Goal: Task Accomplishment & Management: Use online tool/utility

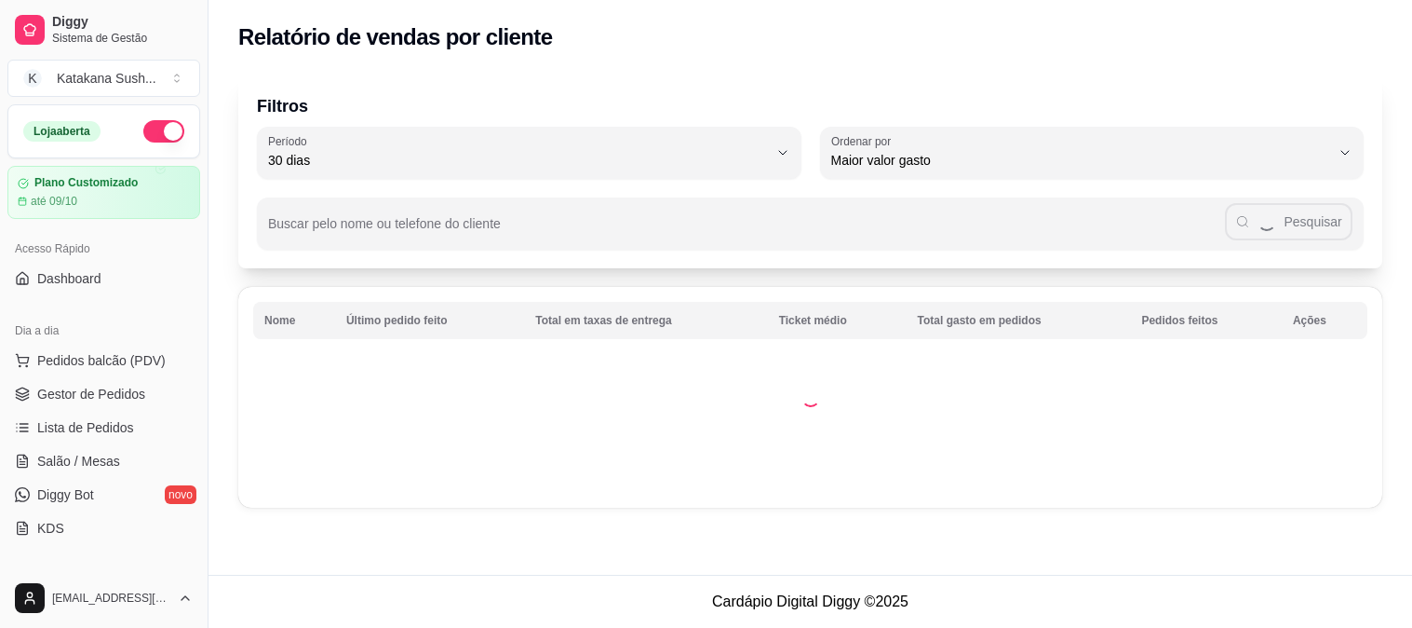
select select "30"
select select "HIGHEST_TOTAL_SPENT_WITH_ORDERS"
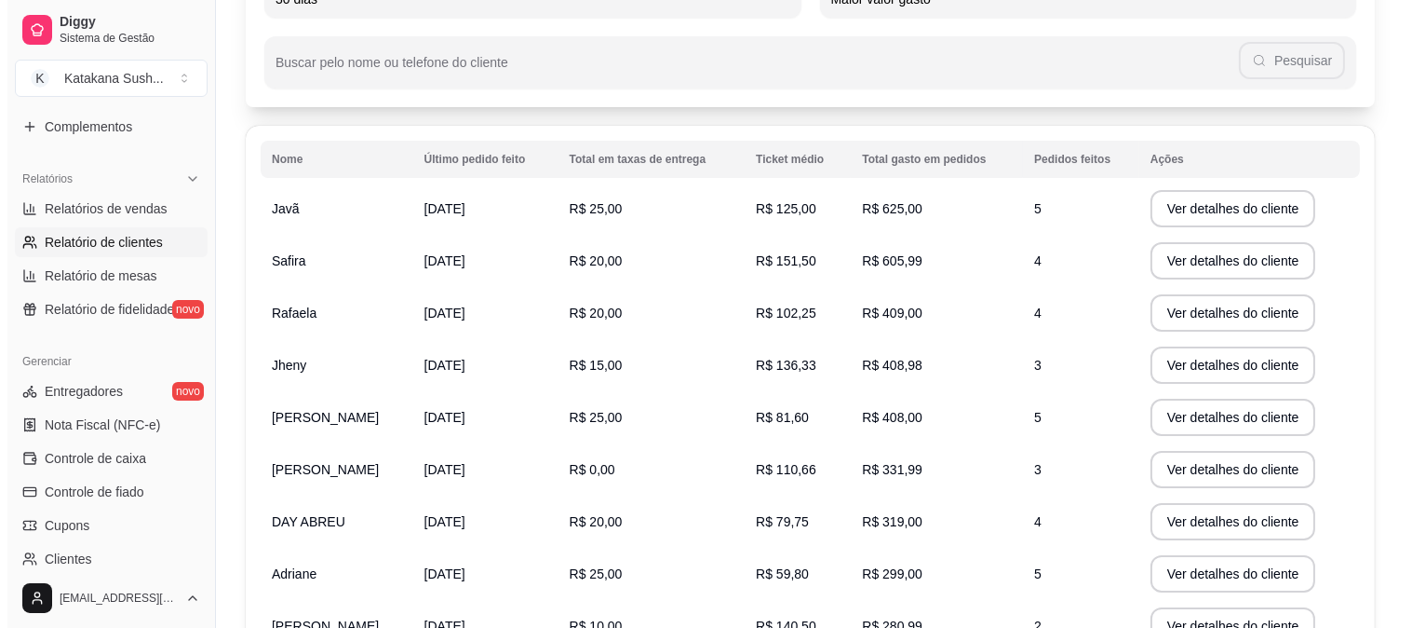
scroll to position [207, 0]
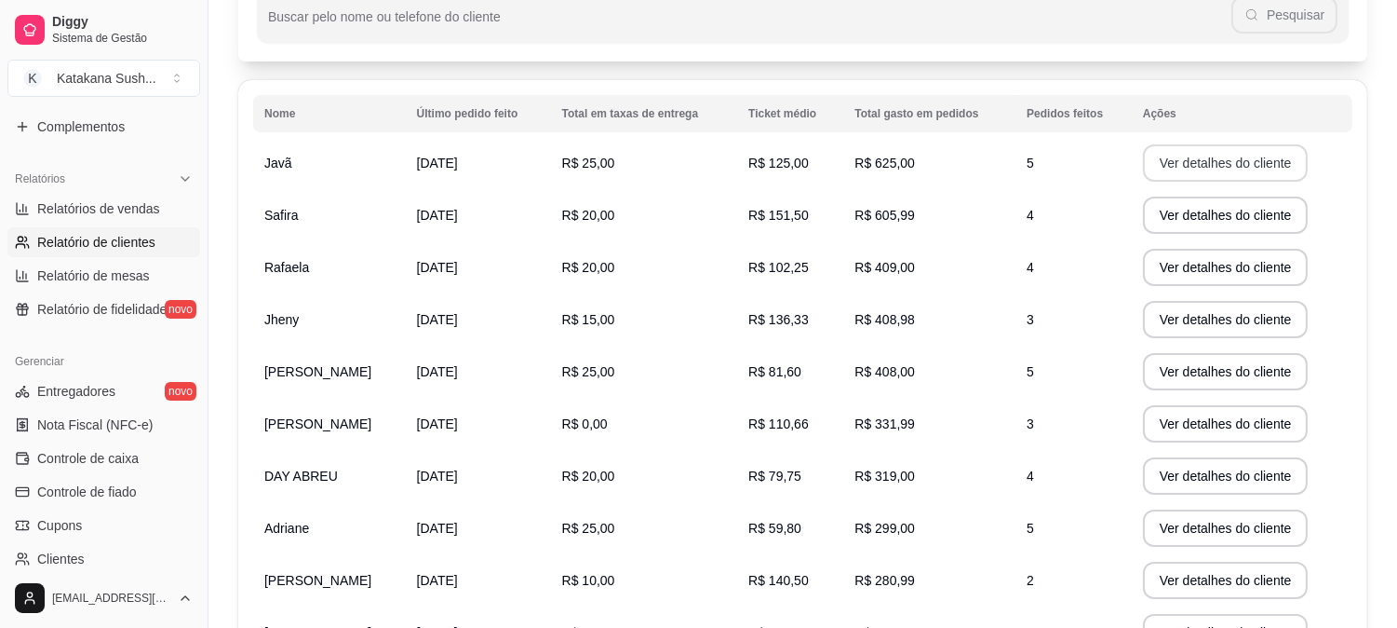
click at [1188, 163] on button "Ver detalhes do cliente" at bounding box center [1226, 162] width 166 height 37
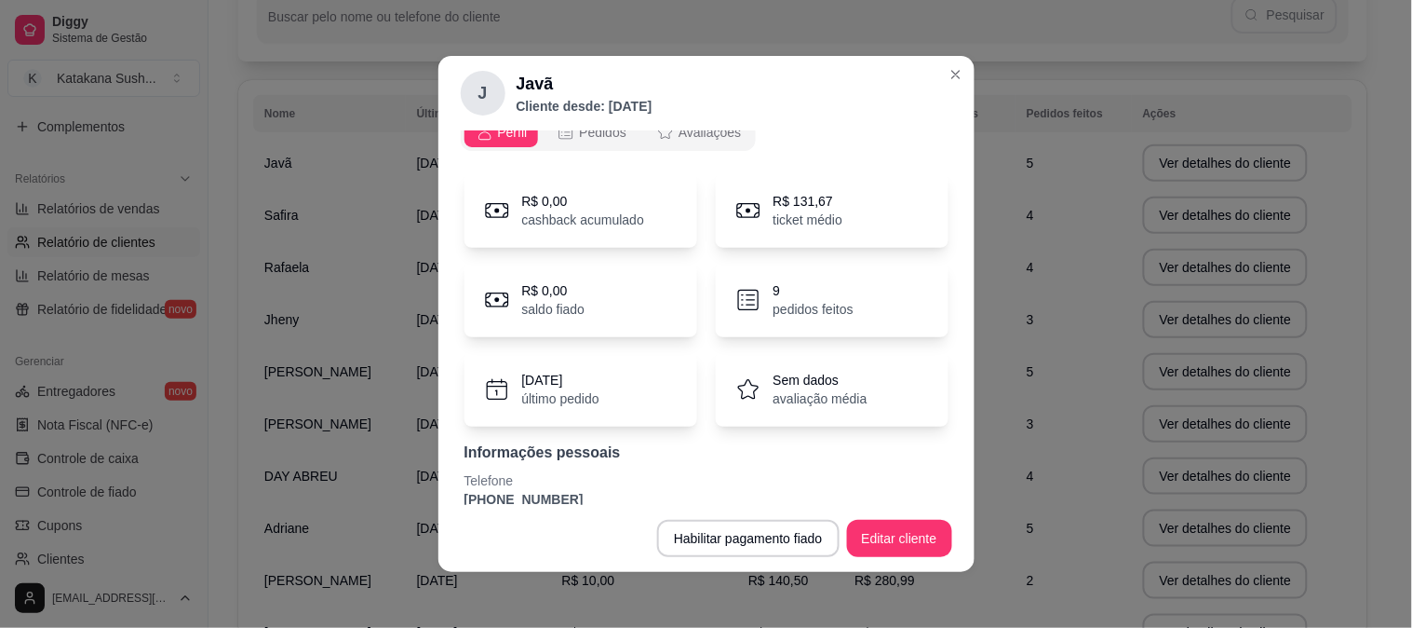
scroll to position [47, 0]
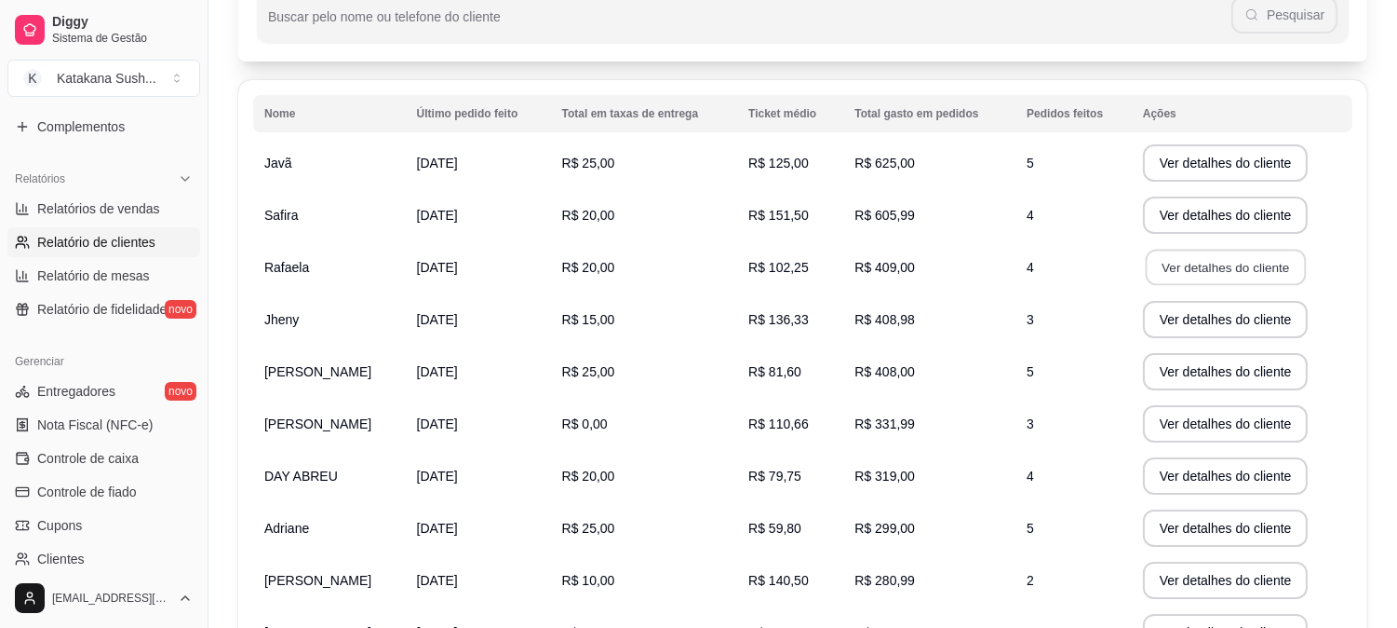
click at [1263, 256] on button "Ver detalhes do cliente" at bounding box center [1225, 268] width 160 height 36
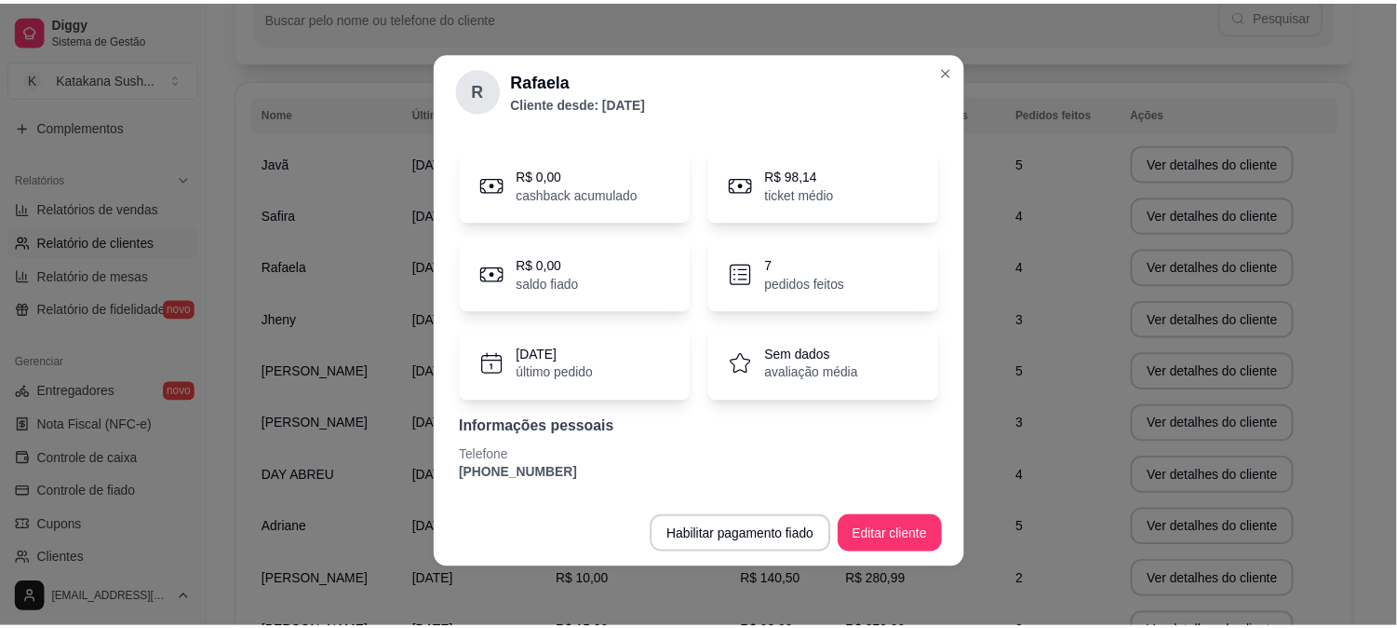
scroll to position [0, 0]
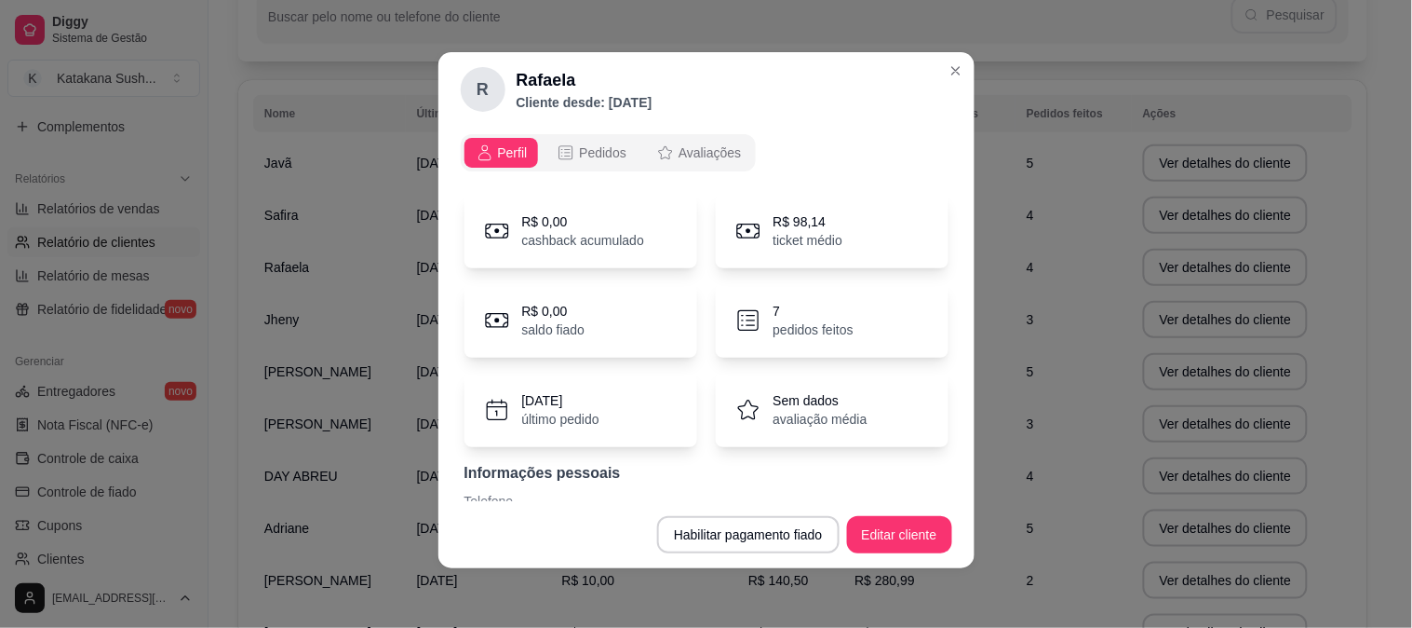
click at [736, 401] on icon at bounding box center [749, 410] width 28 height 28
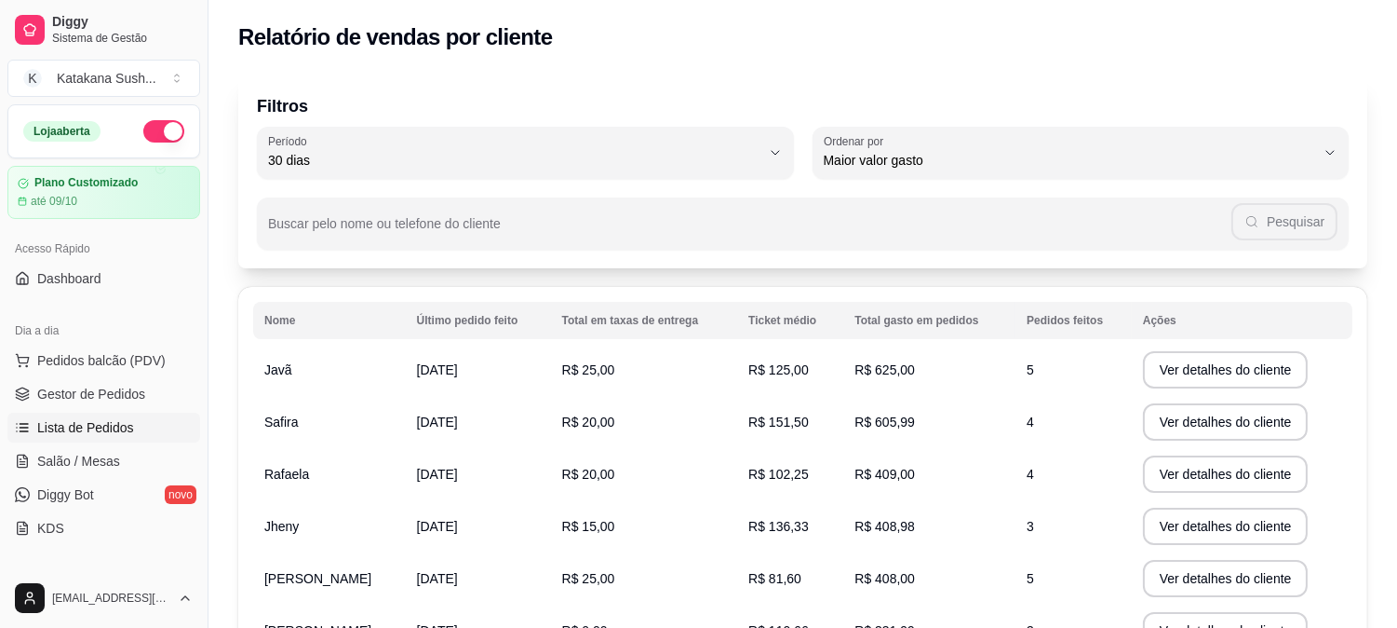
click at [118, 432] on span "Lista de Pedidos" at bounding box center [85, 427] width 97 height 19
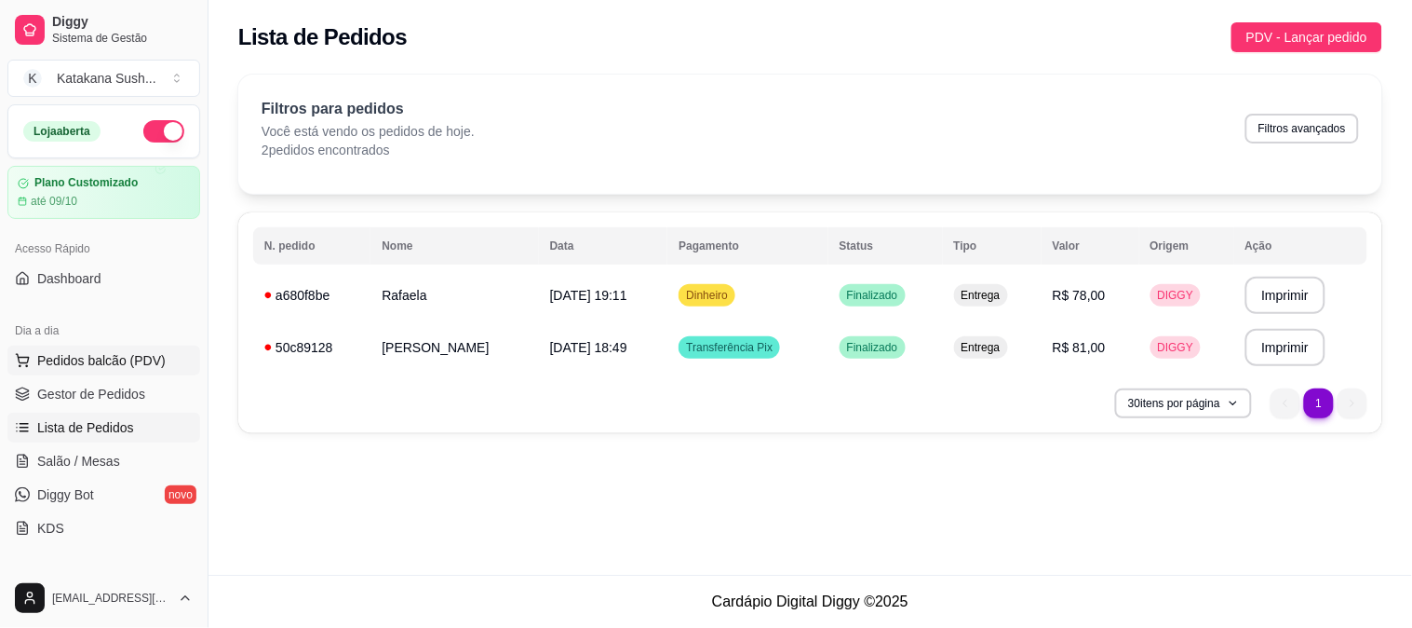
click at [107, 359] on span "Pedidos balcão (PDV)" at bounding box center [101, 360] width 128 height 19
click at [89, 357] on div at bounding box center [119, 335] width 177 height 120
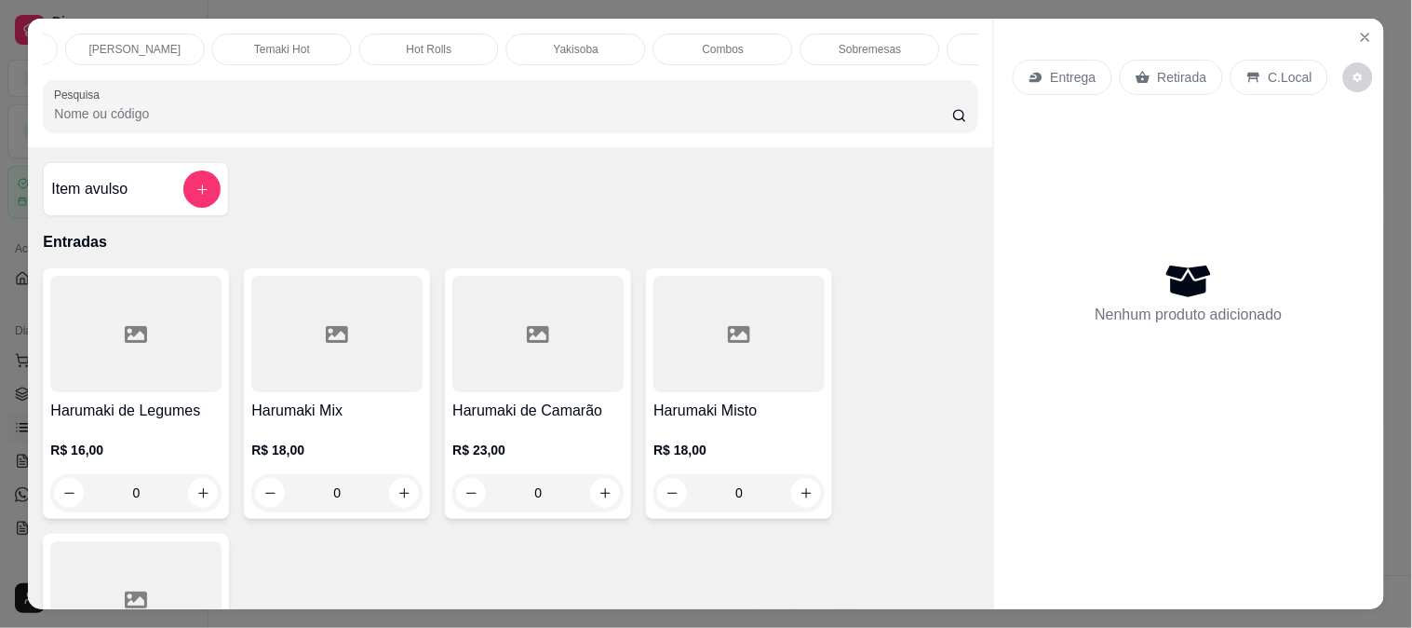
scroll to position [0, 869]
click at [690, 34] on div "Combos" at bounding box center [715, 50] width 140 height 32
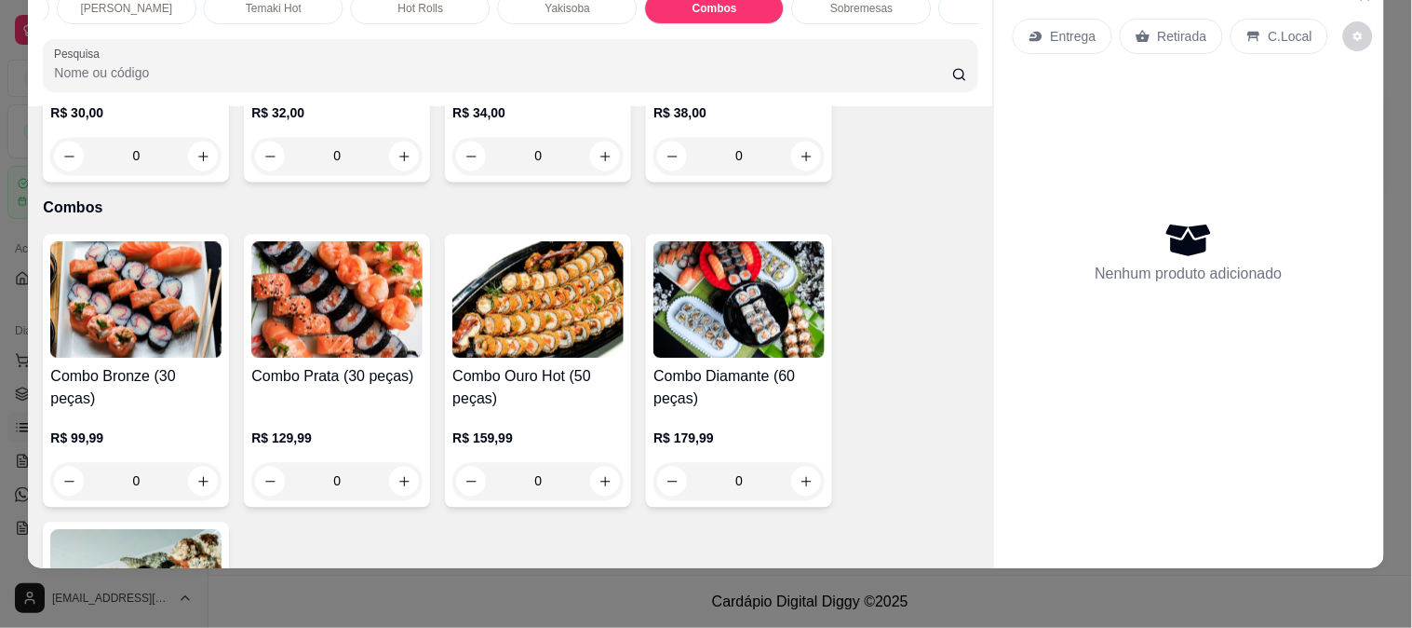
click at [727, 242] on img at bounding box center [739, 300] width 171 height 116
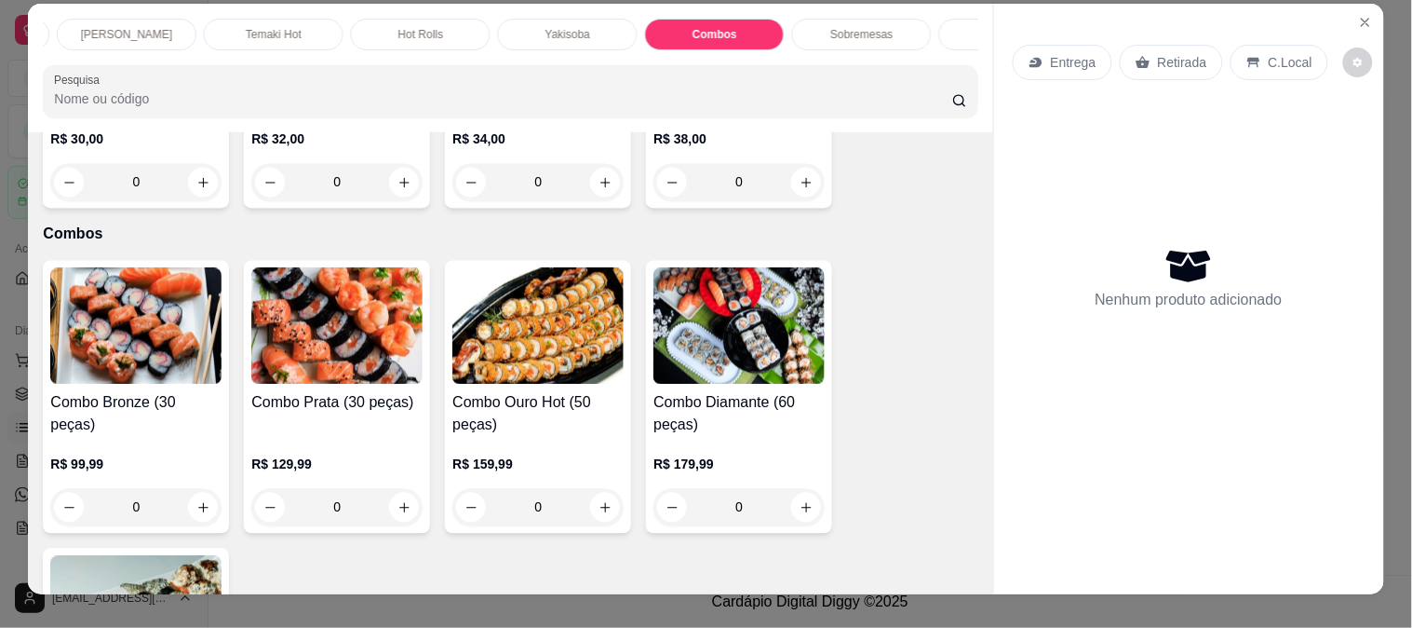
scroll to position [0, 0]
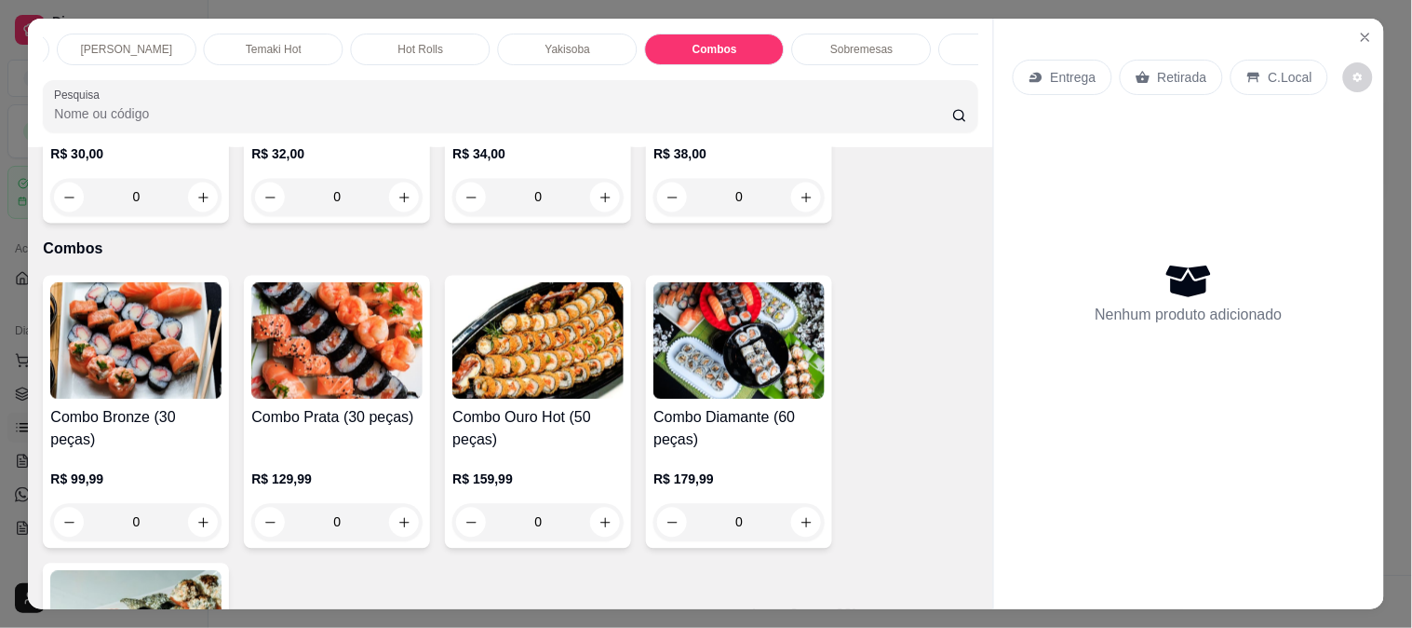
select select "30"
select select "HIGHEST_TOTAL_SPENT_WITH_ORDERS"
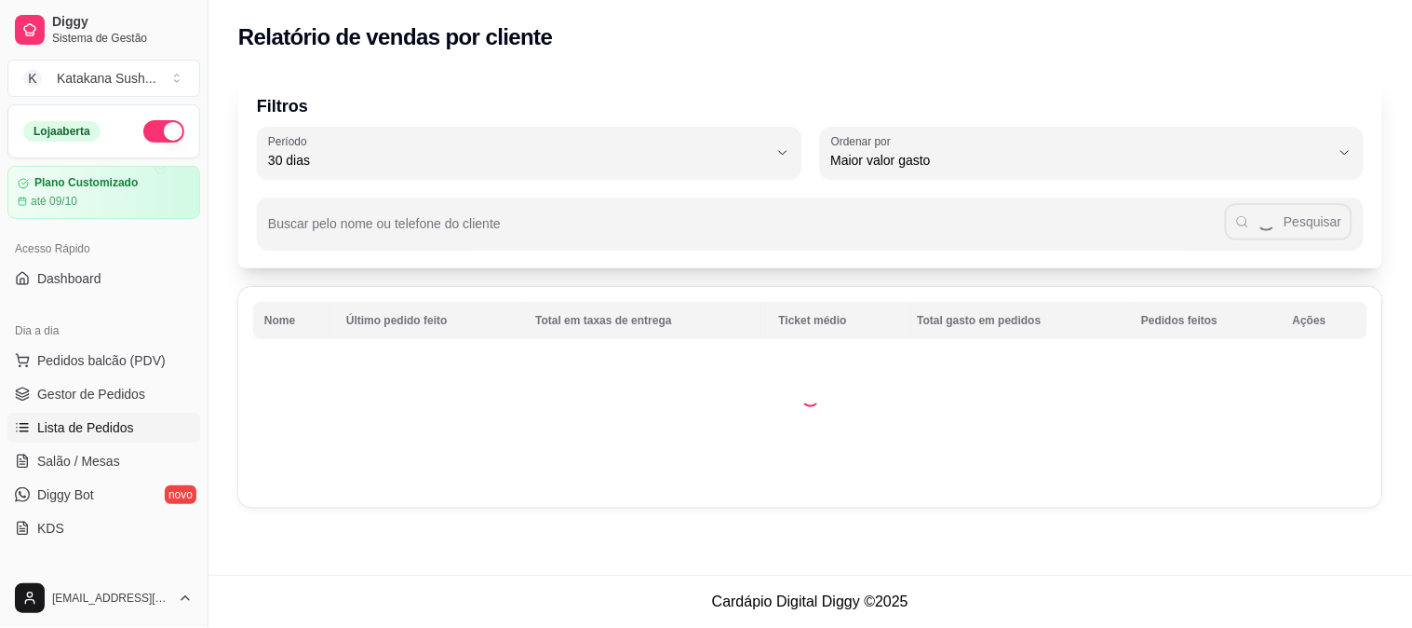
click at [68, 424] on span "Lista de Pedidos" at bounding box center [85, 427] width 97 height 19
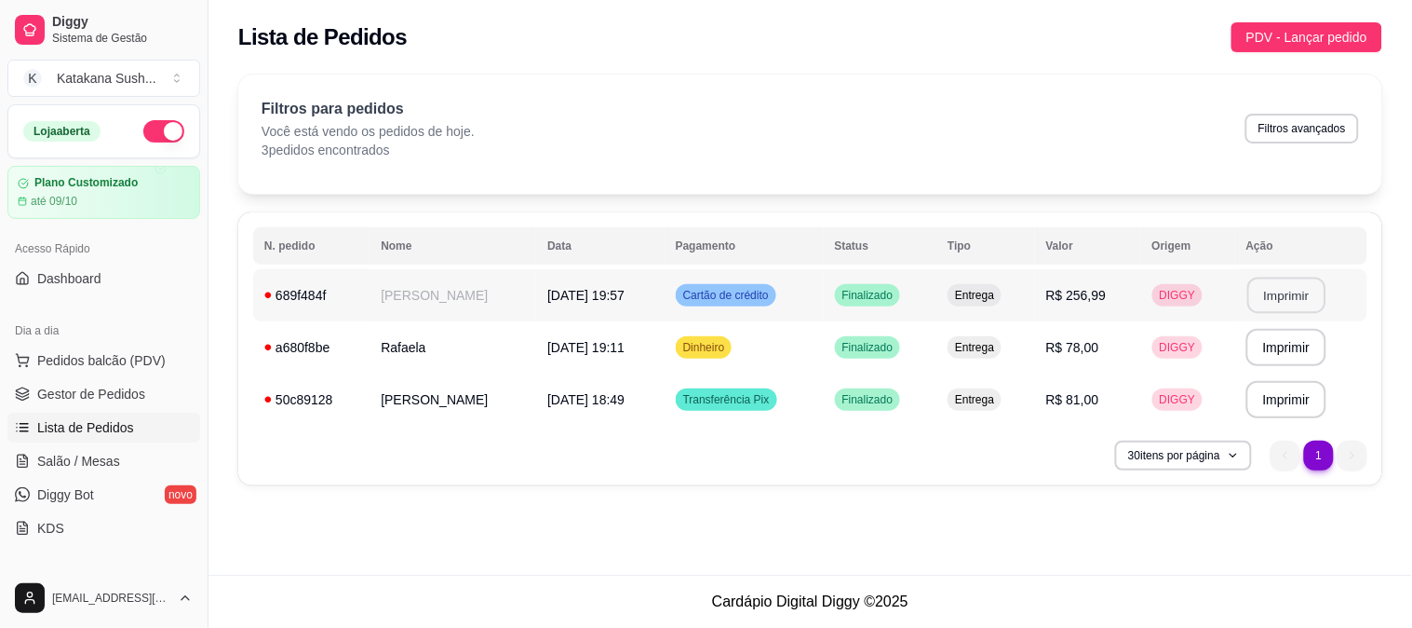
click at [1272, 291] on button "Imprimir" at bounding box center [1287, 295] width 78 height 36
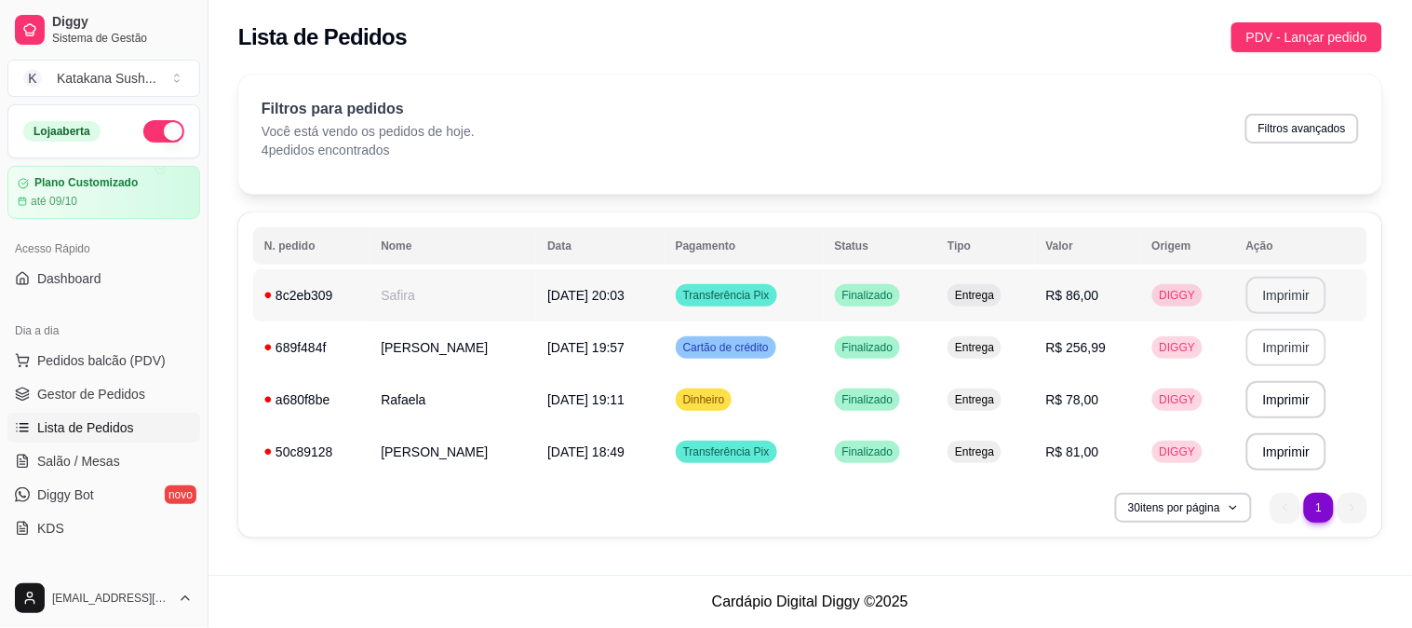
click at [1313, 291] on button "Imprimir" at bounding box center [1287, 295] width 81 height 37
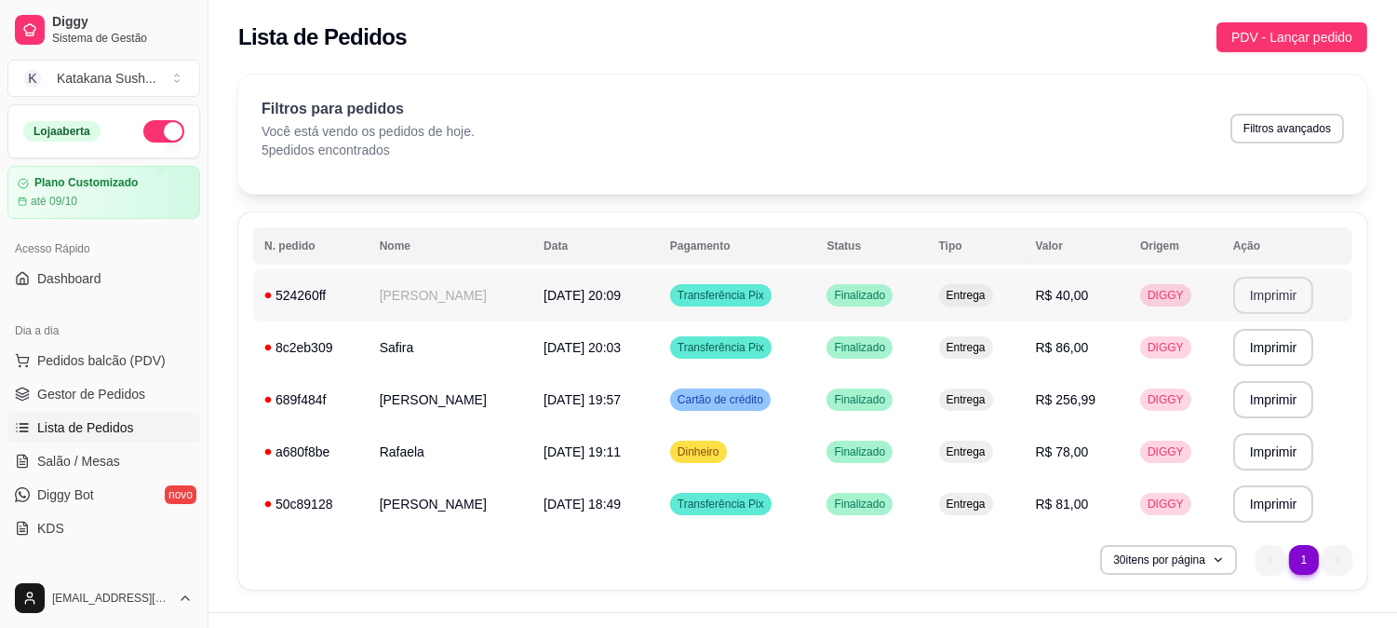
click at [1298, 290] on button "Imprimir" at bounding box center [1274, 295] width 81 height 37
click at [72, 358] on span "Pedidos balcão (PDV)" at bounding box center [101, 360] width 128 height 19
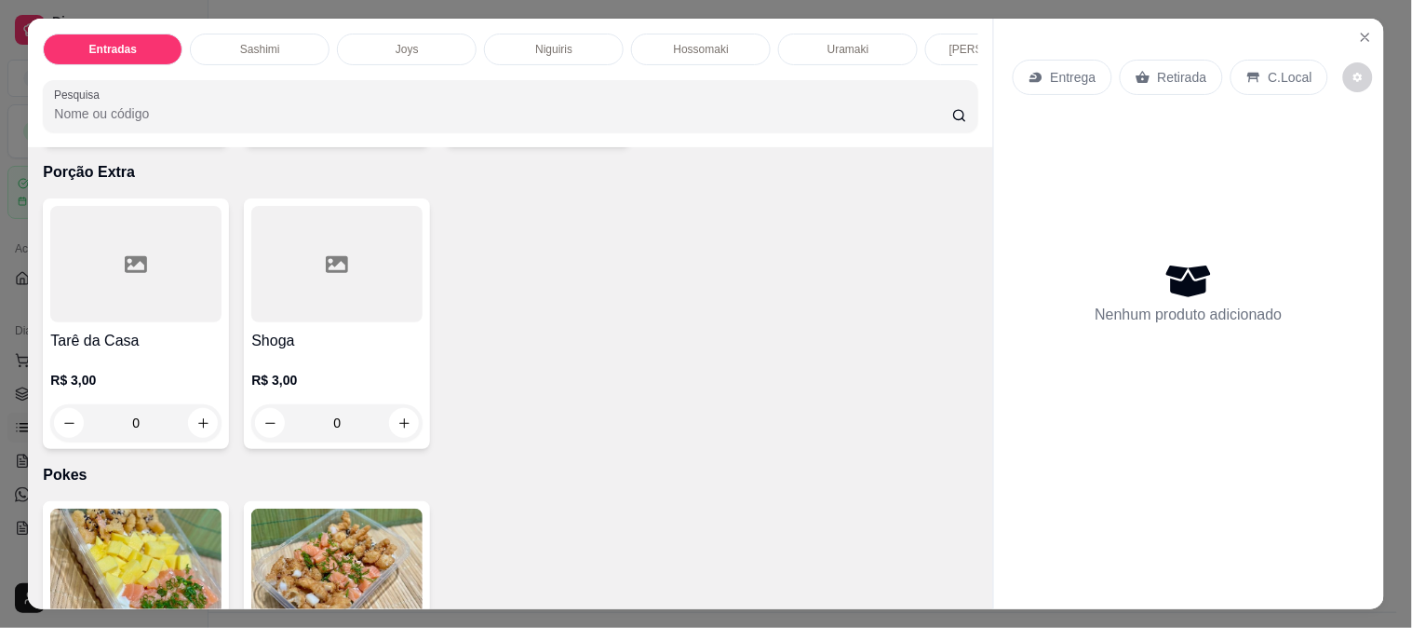
scroll to position [5945, 0]
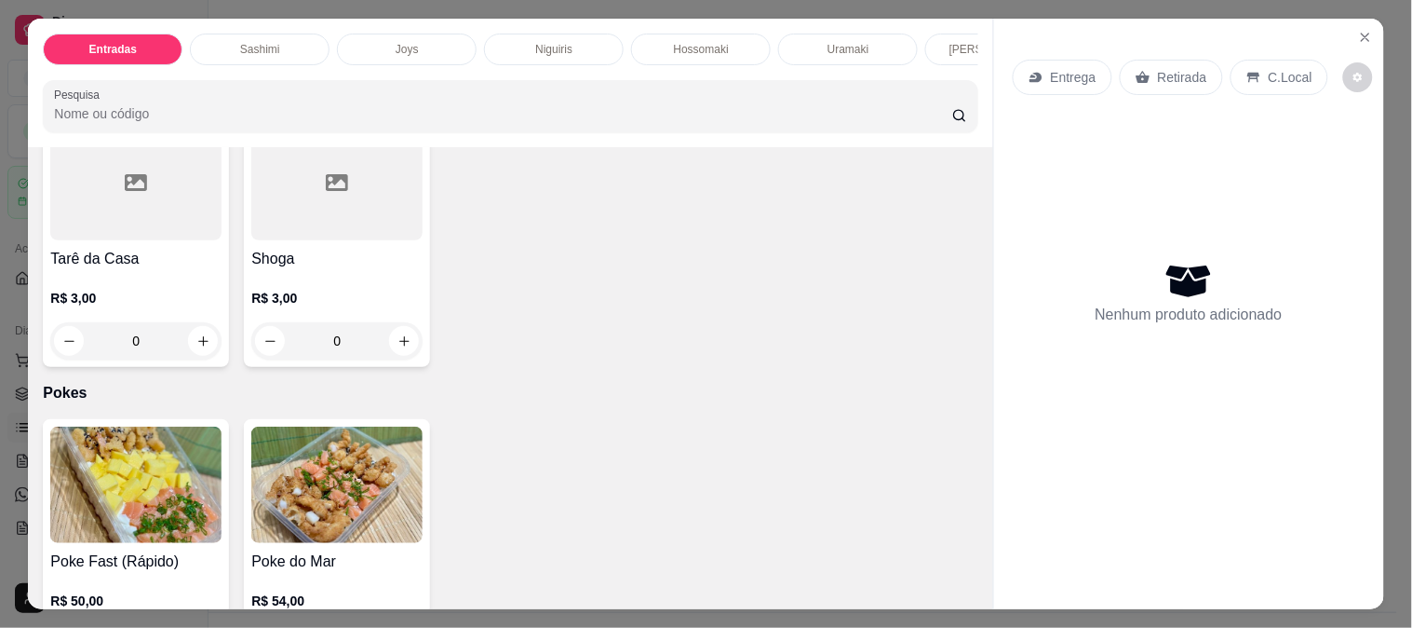
type input "1"
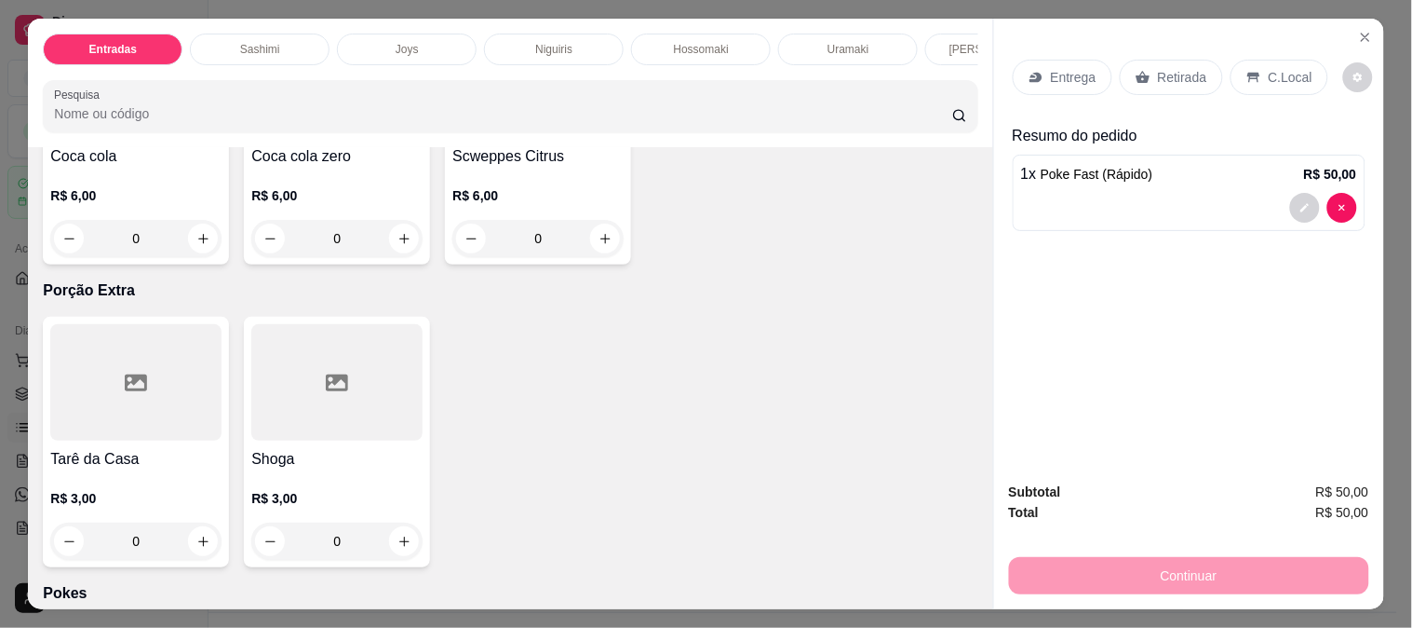
scroll to position [5739, 0]
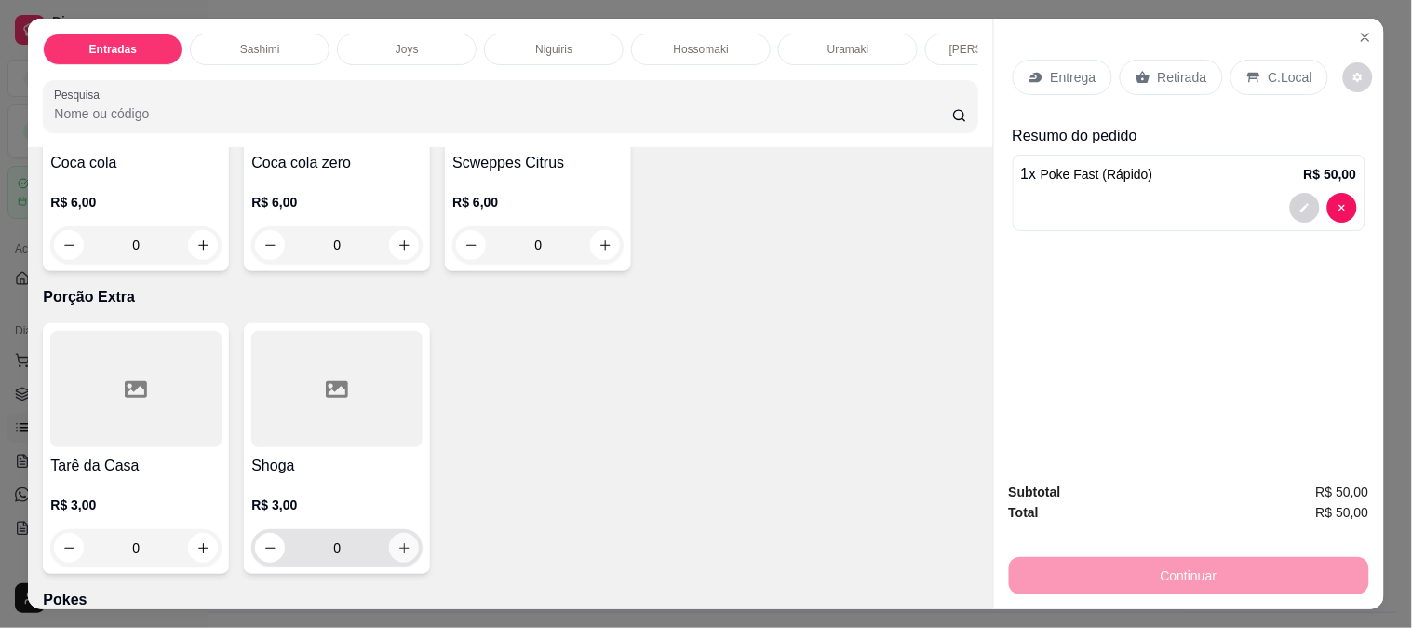
click at [398, 541] on icon "increase-product-quantity" at bounding box center [405, 548] width 14 height 14
type input "1"
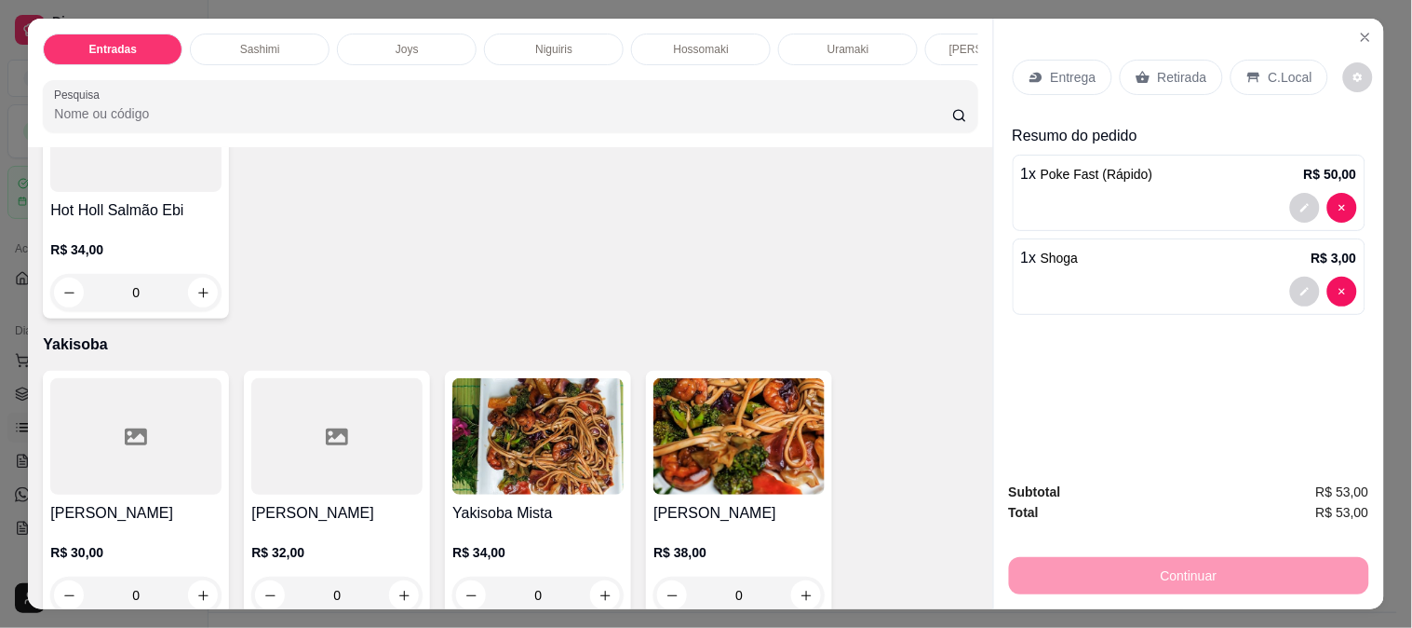
scroll to position [4187, 0]
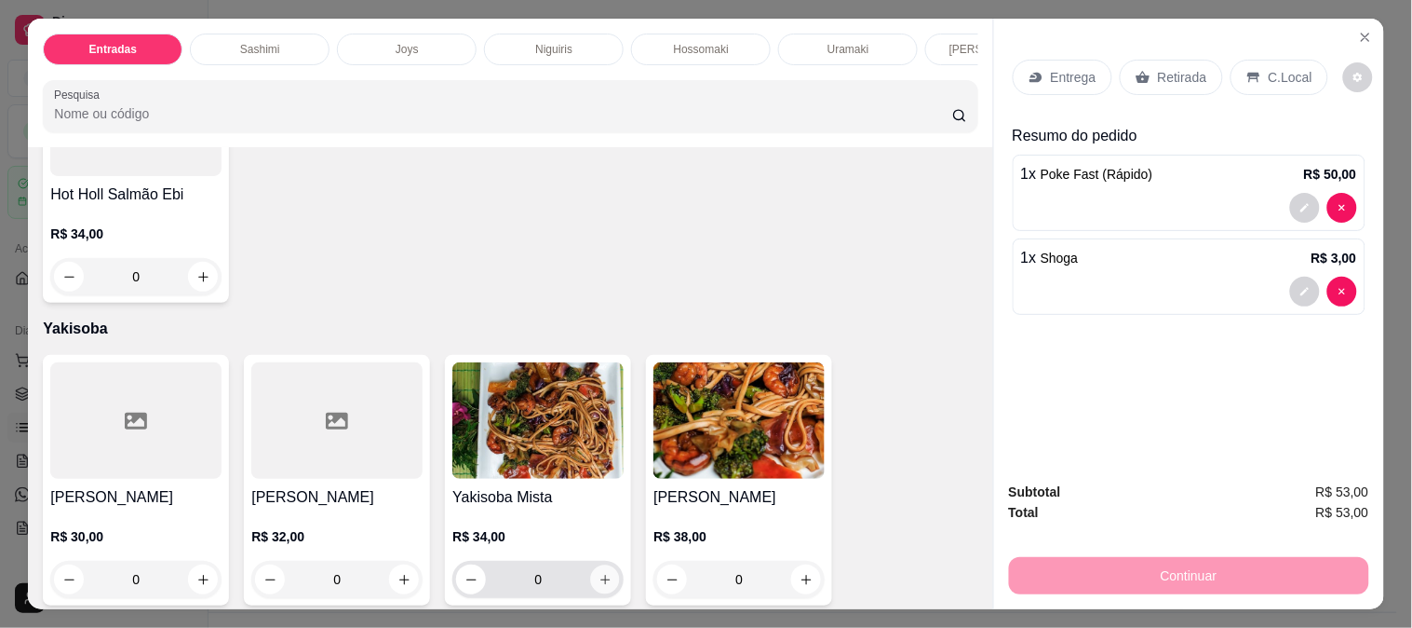
click at [602, 565] on button "increase-product-quantity" at bounding box center [605, 579] width 29 height 29
type input "1"
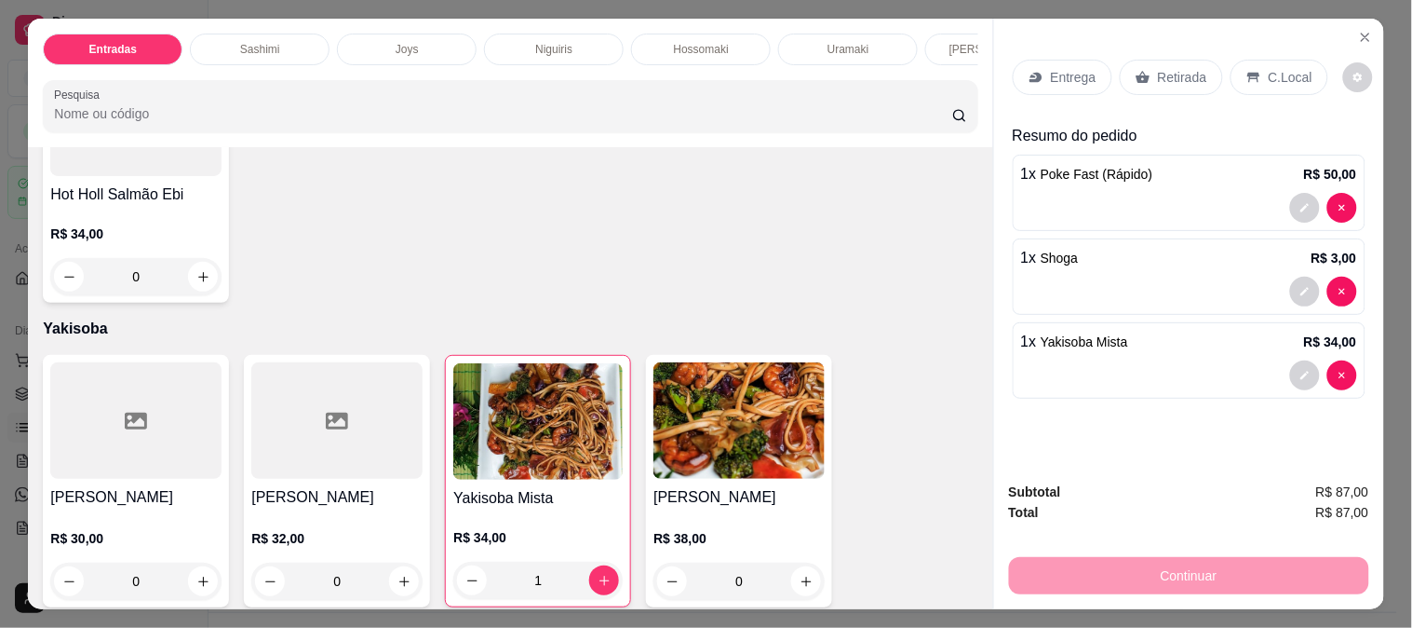
click at [1077, 68] on p "Entrega" at bounding box center [1074, 77] width 46 height 19
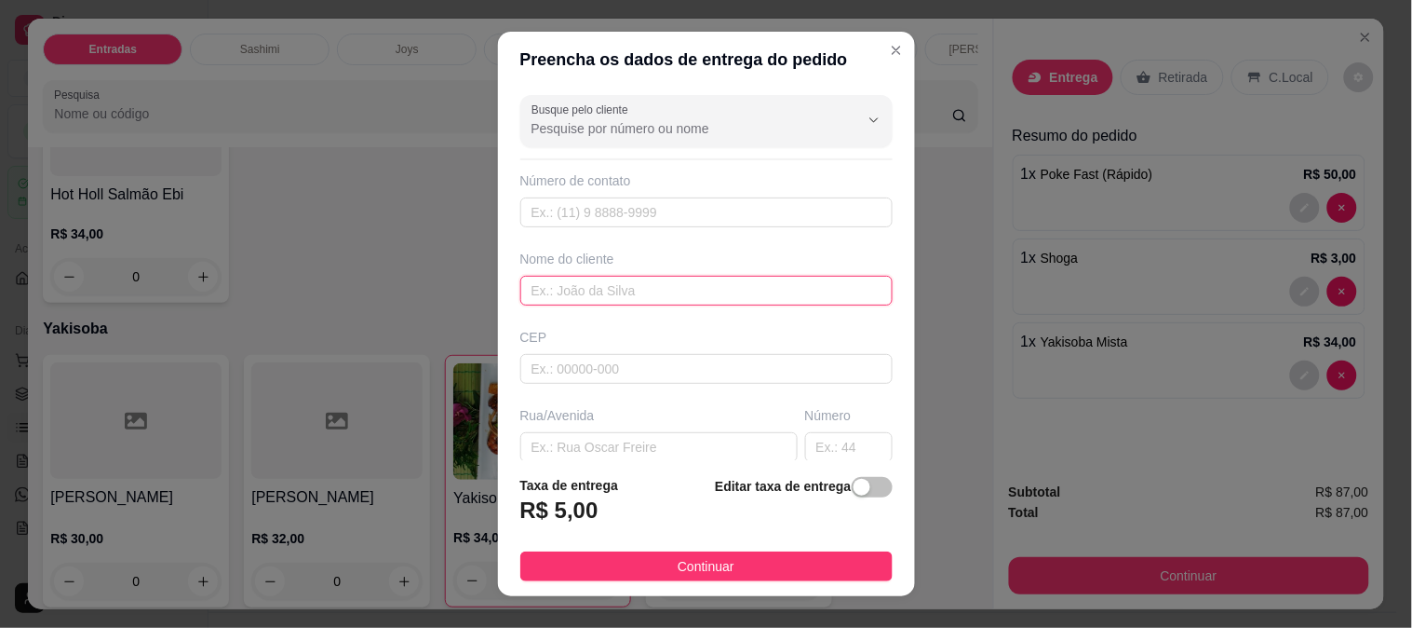
click at [578, 294] on input "text" at bounding box center [706, 291] width 372 height 30
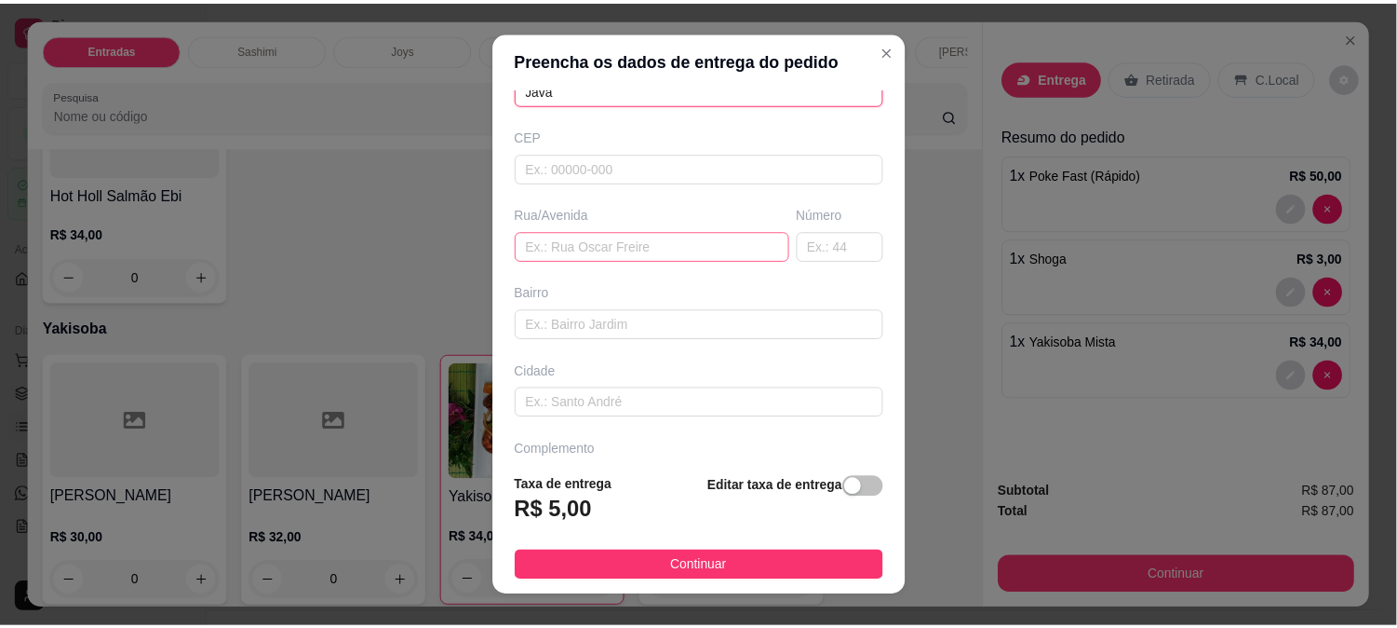
scroll to position [207, 0]
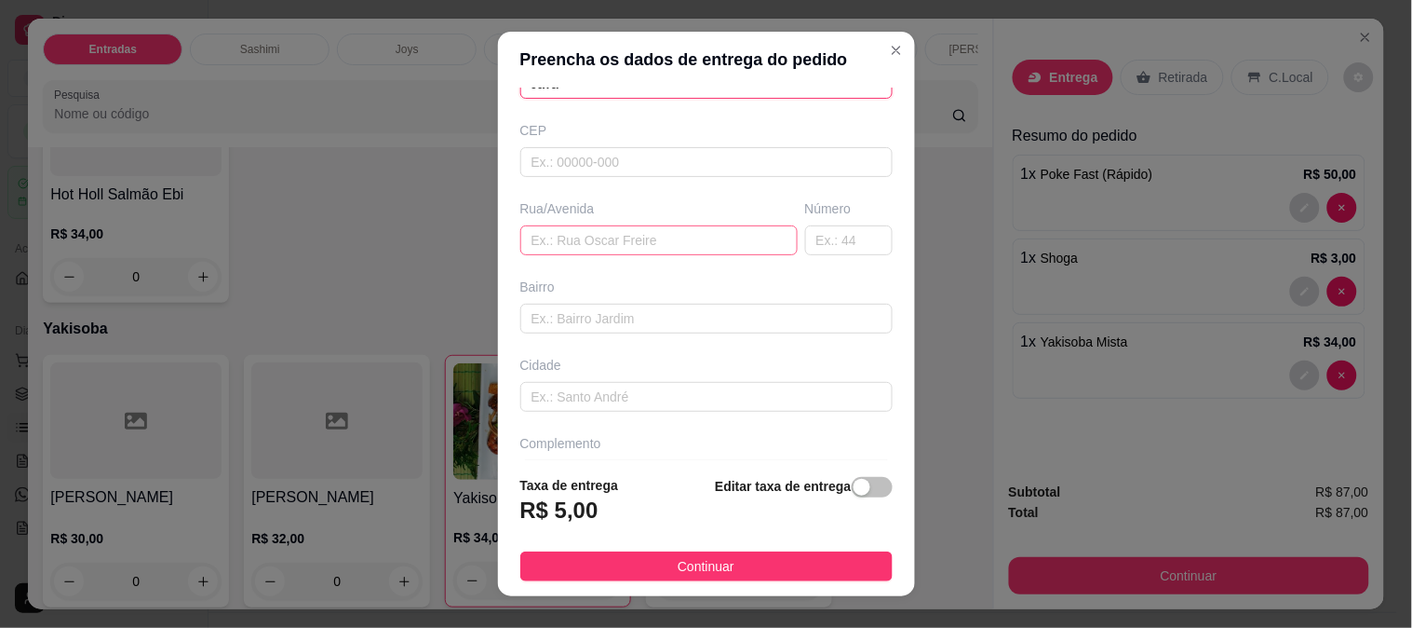
type input "Javã"
click at [577, 237] on input "text" at bounding box center [658, 240] width 277 height 30
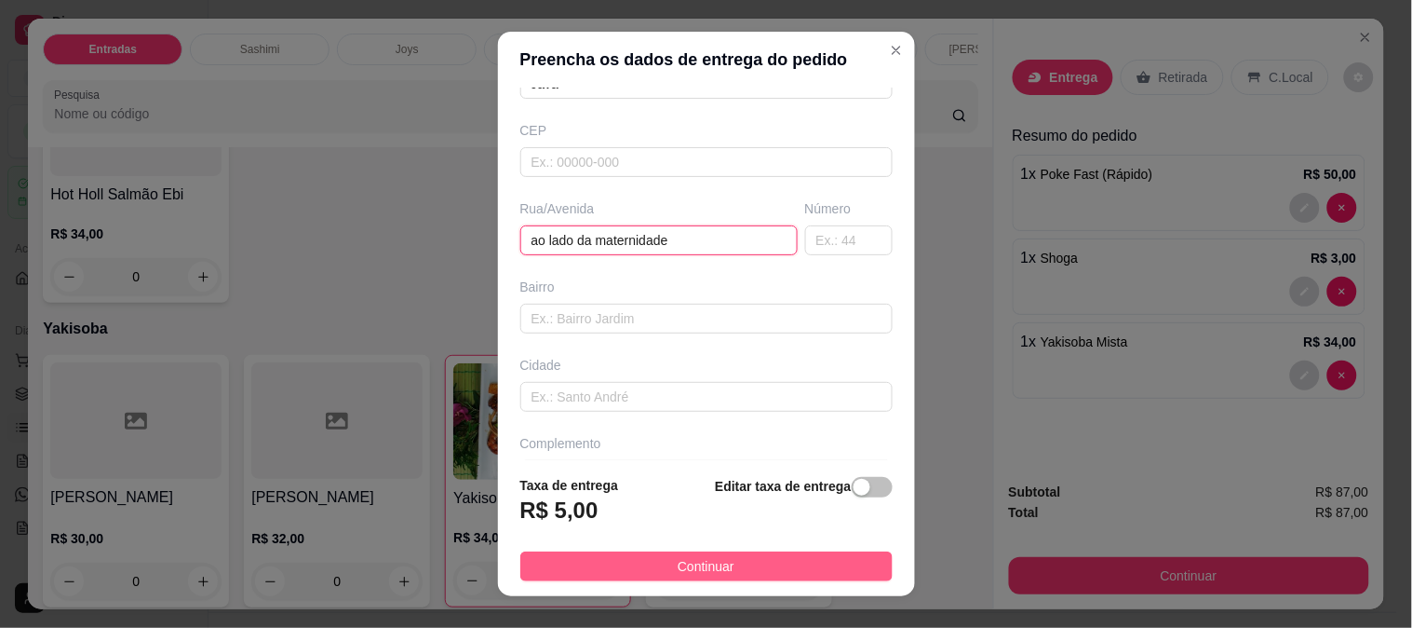
type input "ao lado da maternidade"
click at [652, 552] on button "Continuar" at bounding box center [706, 566] width 372 height 30
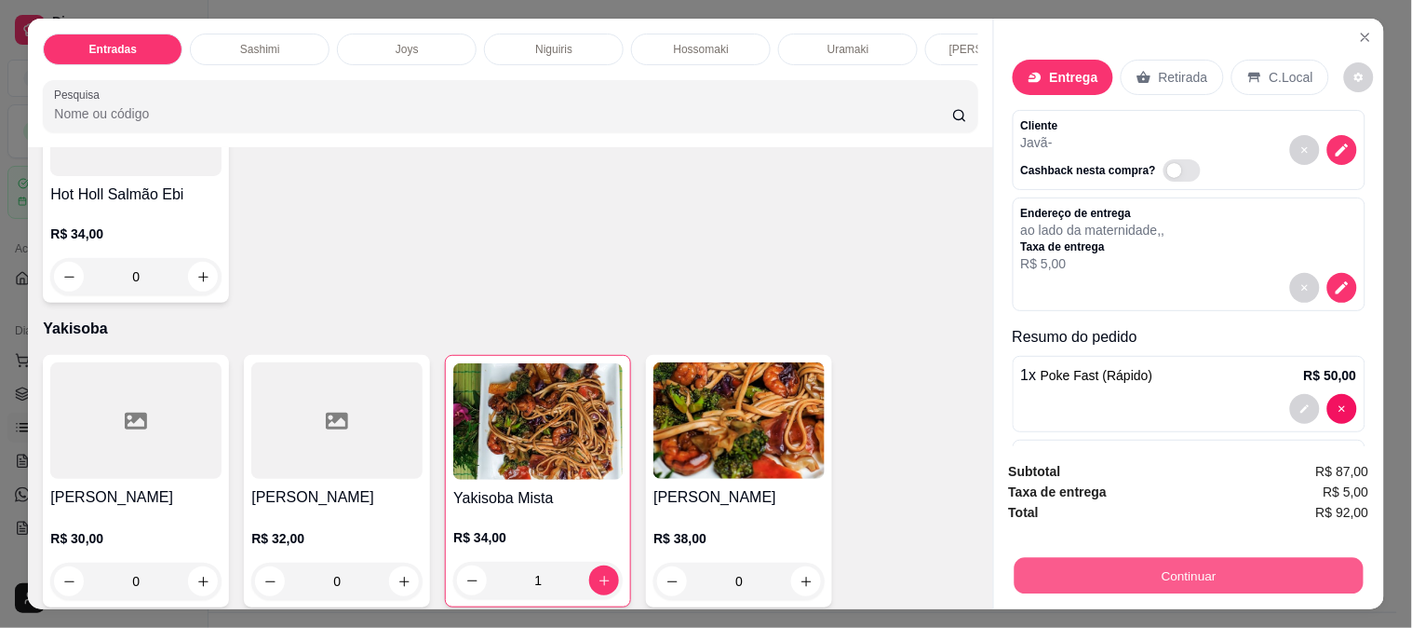
click at [1180, 560] on button "Continuar" at bounding box center [1188, 575] width 349 height 36
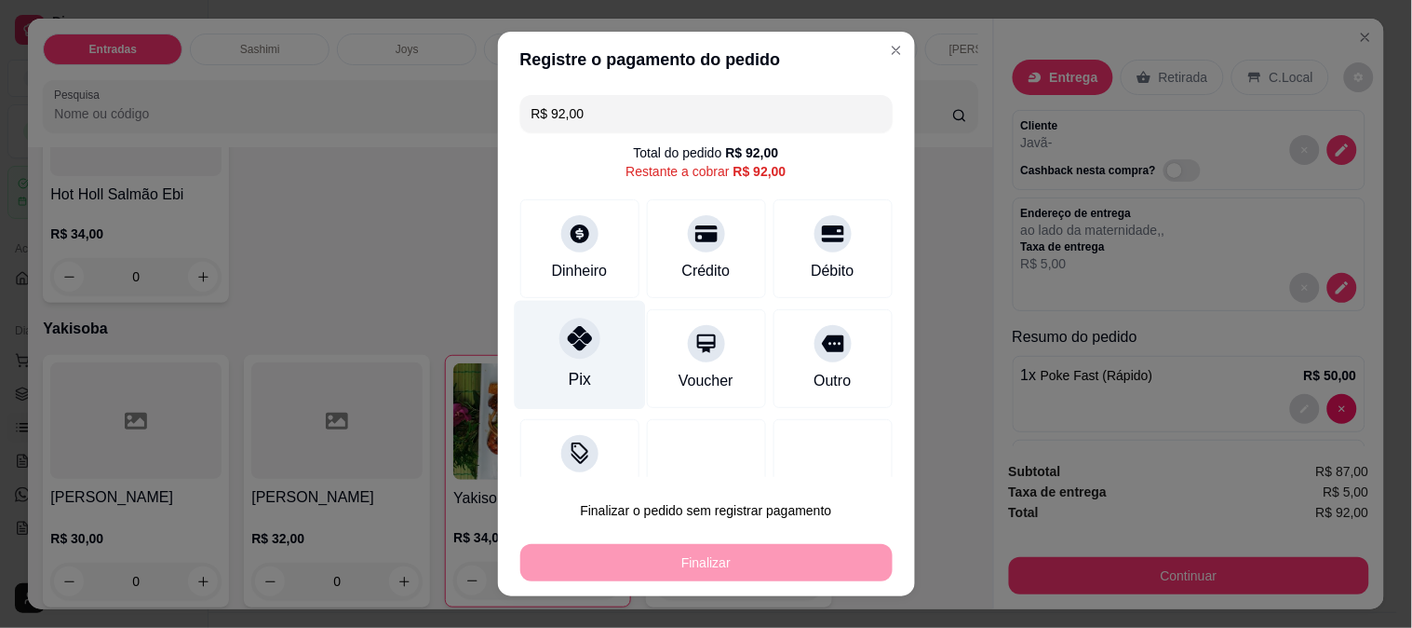
click at [546, 361] on div "Pix" at bounding box center [579, 354] width 131 height 109
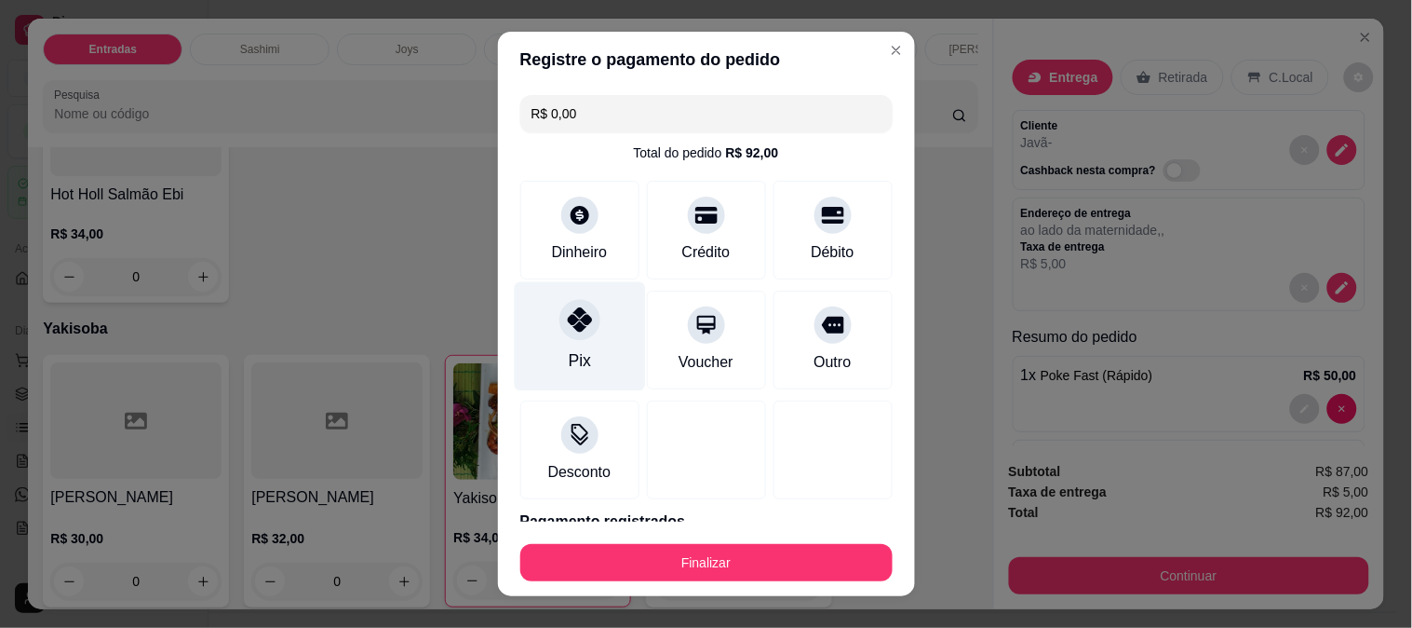
type input "R$ 0,00"
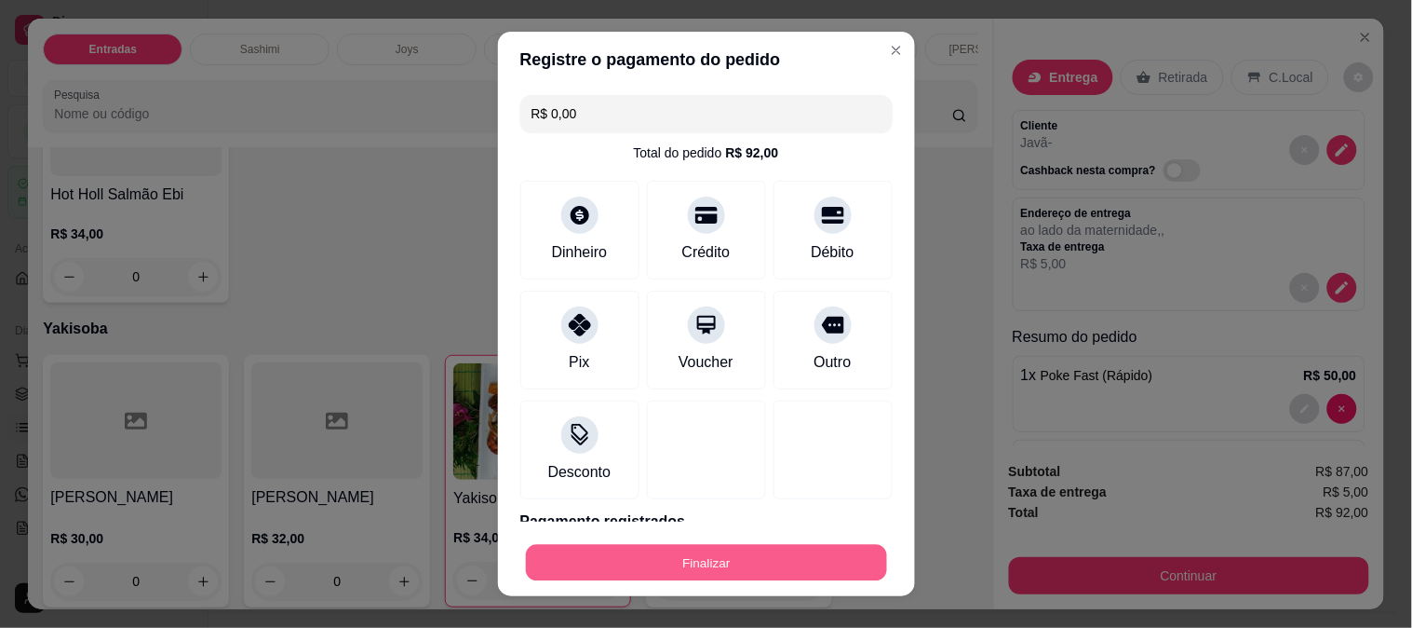
click at [693, 551] on button "Finalizar" at bounding box center [706, 563] width 361 height 36
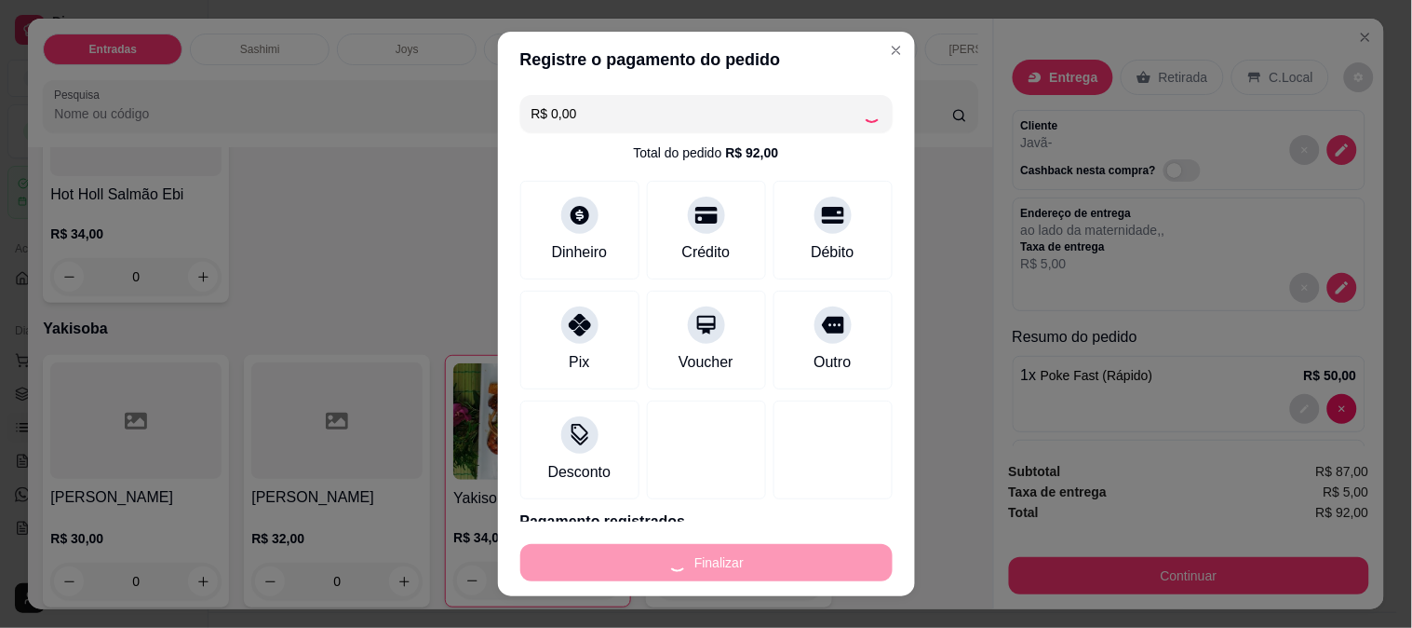
type input "0"
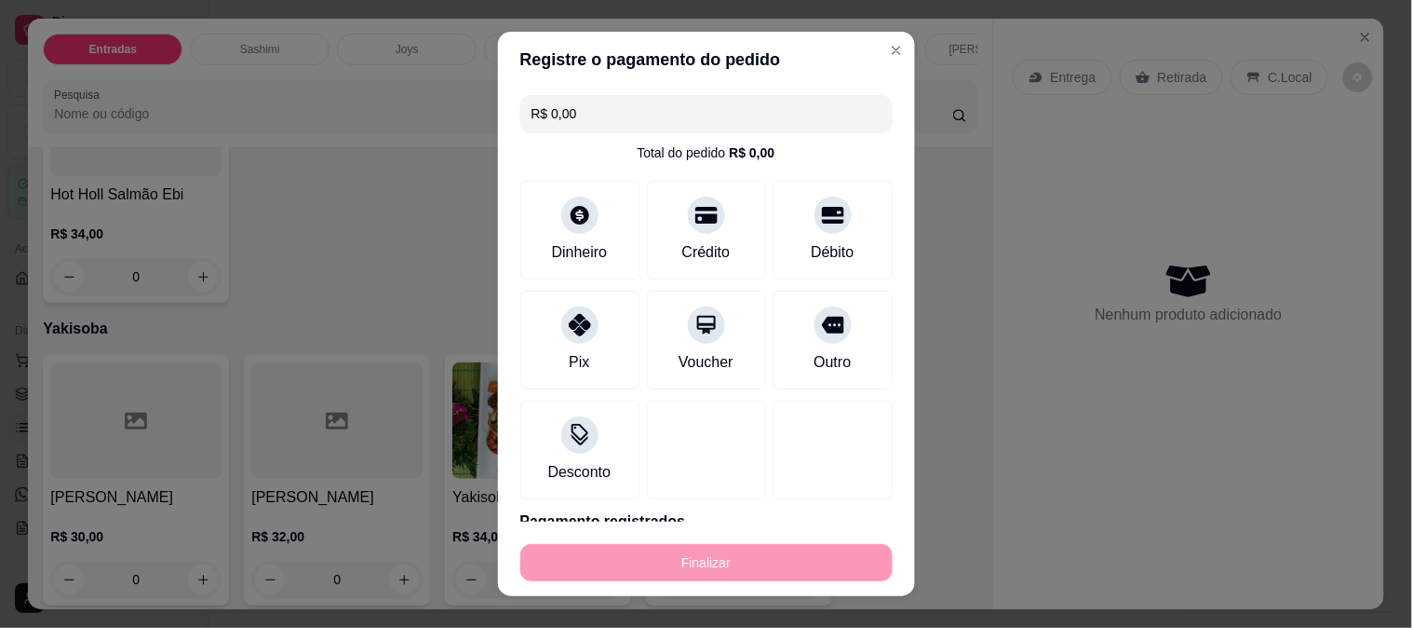
type input "-R$ 92,00"
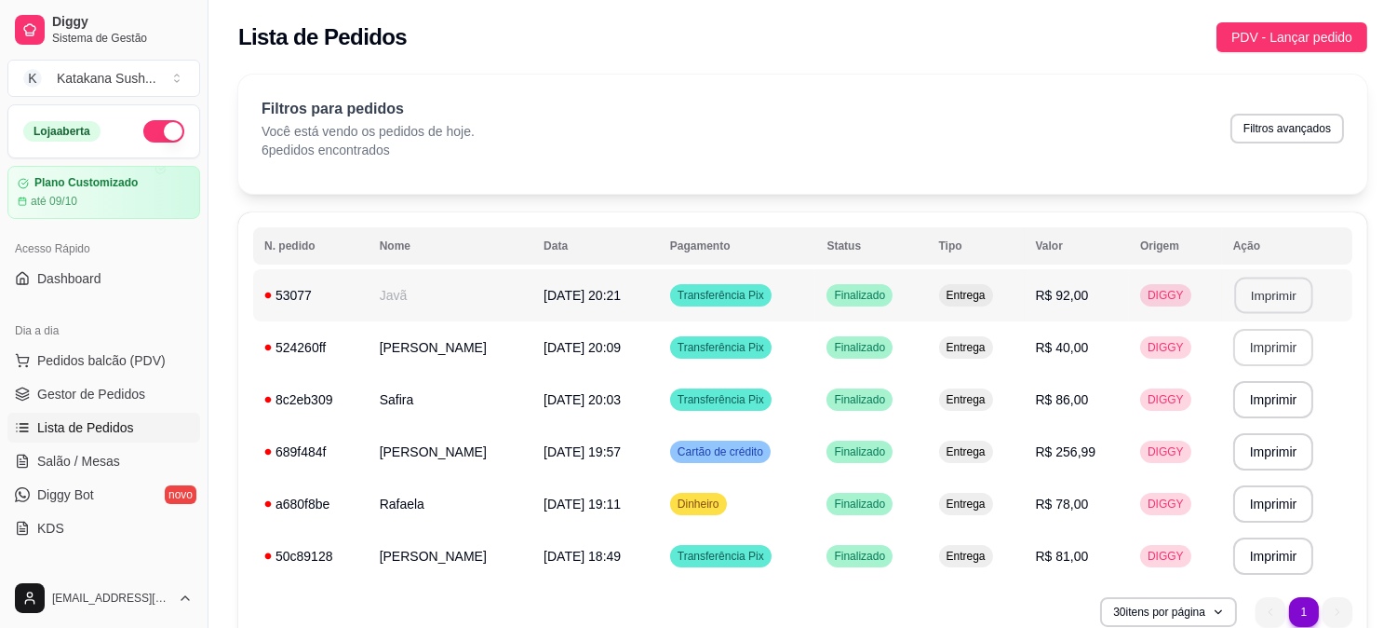
click at [1272, 291] on button "Imprimir" at bounding box center [1274, 295] width 78 height 36
